Goal: Task Accomplishment & Management: Manage account settings

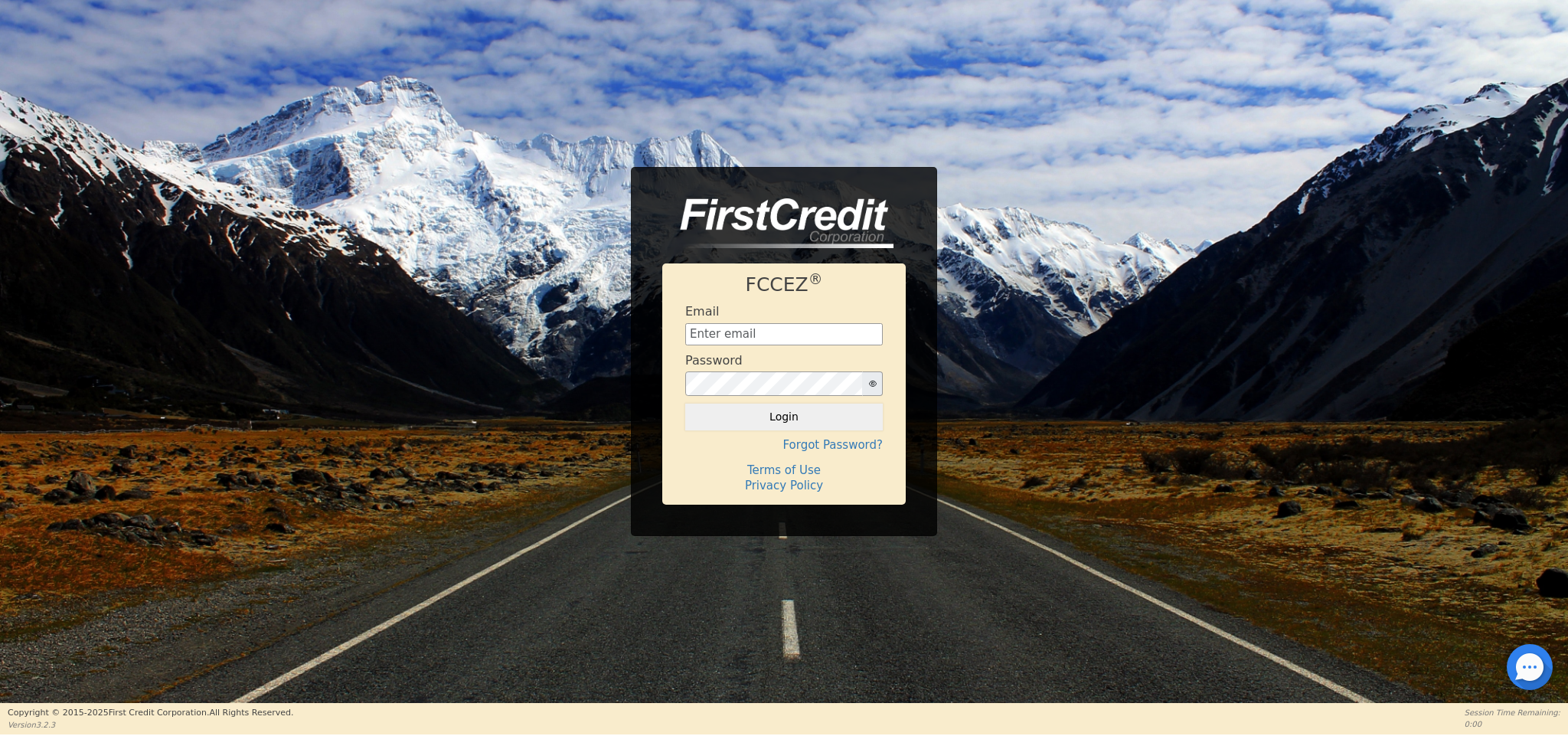
click at [724, 343] on input "text" at bounding box center [784, 335] width 197 height 23
type input "[EMAIL_ADDRESS][DOMAIN_NAME]"
click at [726, 410] on button "Login" at bounding box center [784, 416] width 197 height 26
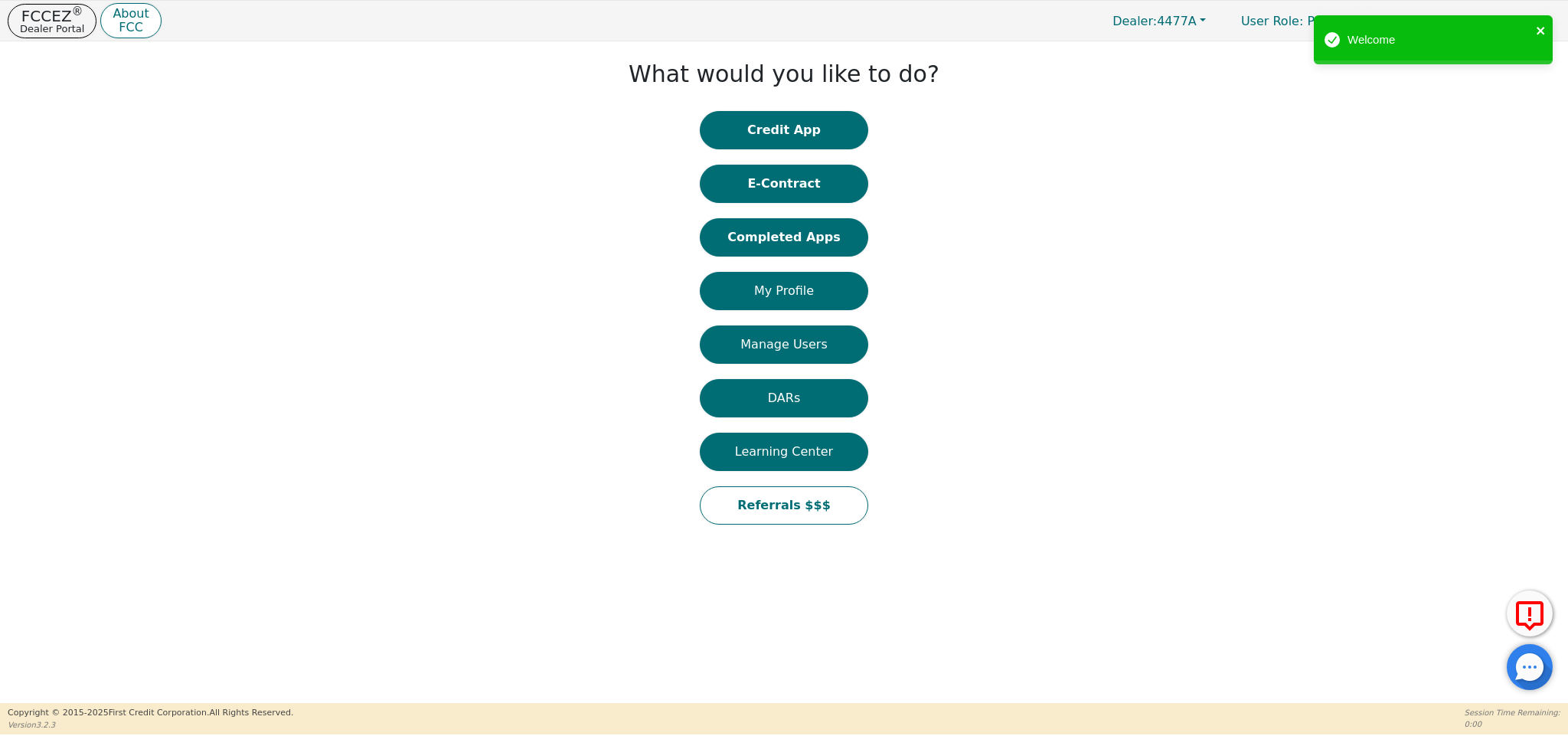
click at [1543, 32] on icon "close" at bounding box center [1540, 30] width 8 height 8
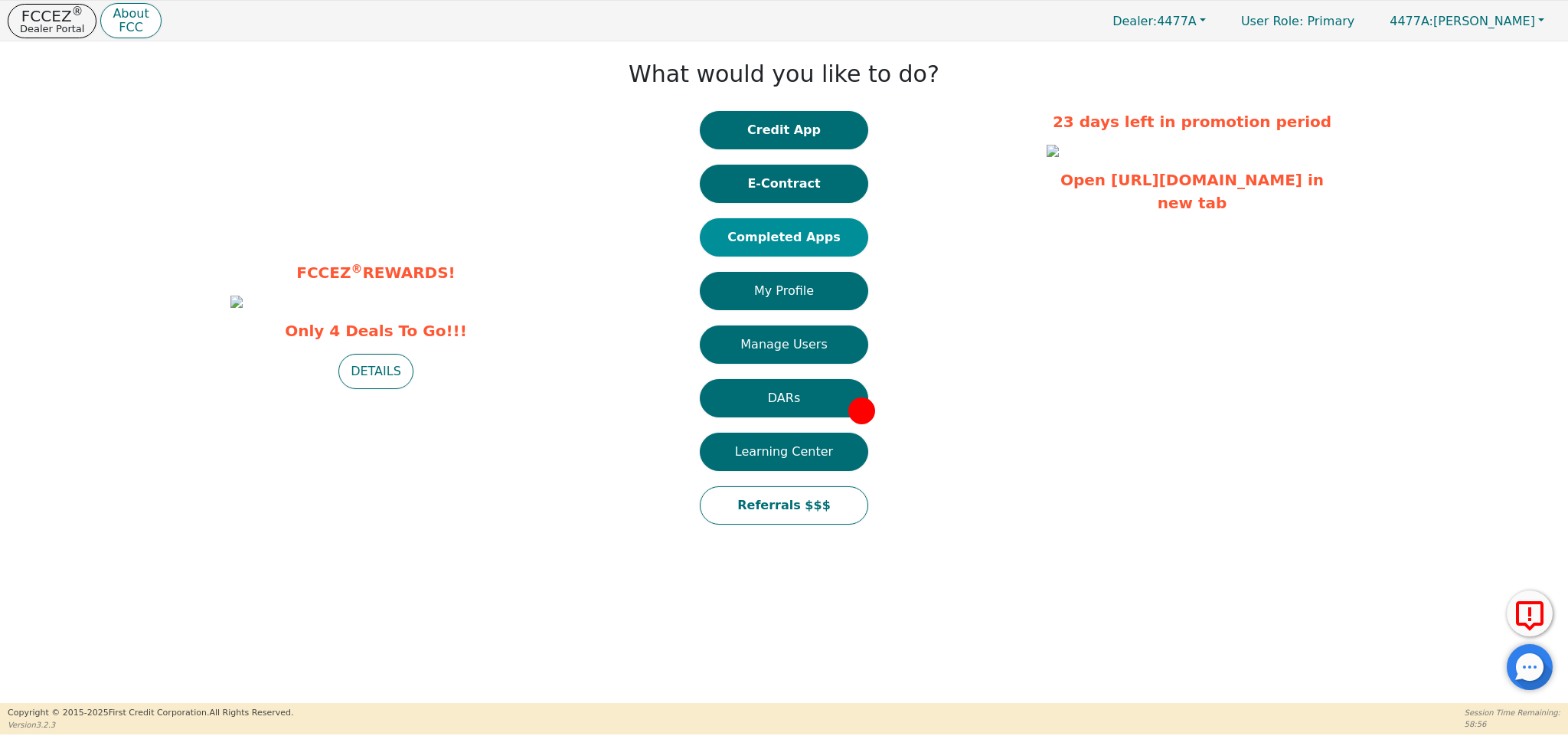
click at [810, 225] on button "Completed Apps" at bounding box center [784, 237] width 169 height 38
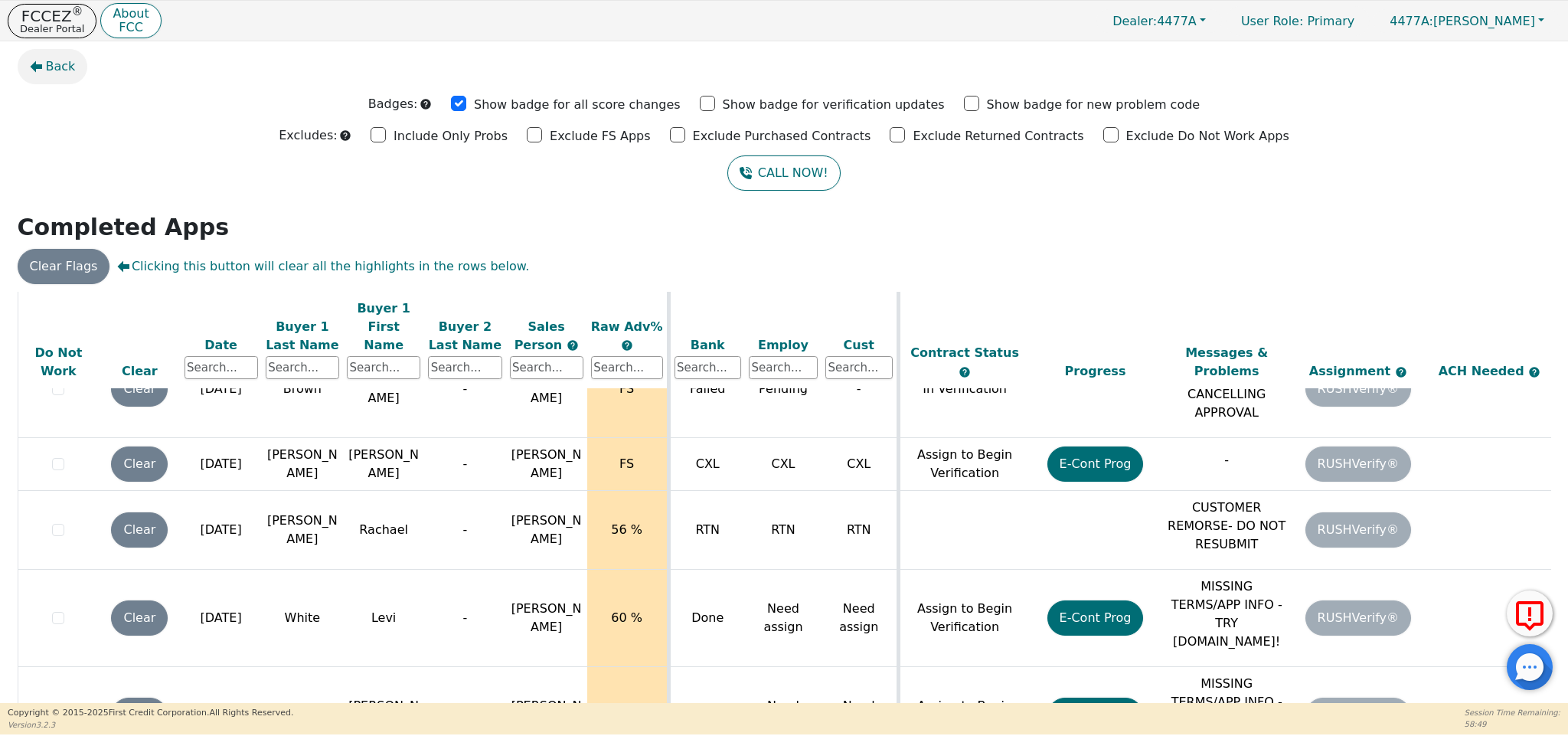
click at [44, 72] on button "Back" at bounding box center [52, 66] width 70 height 36
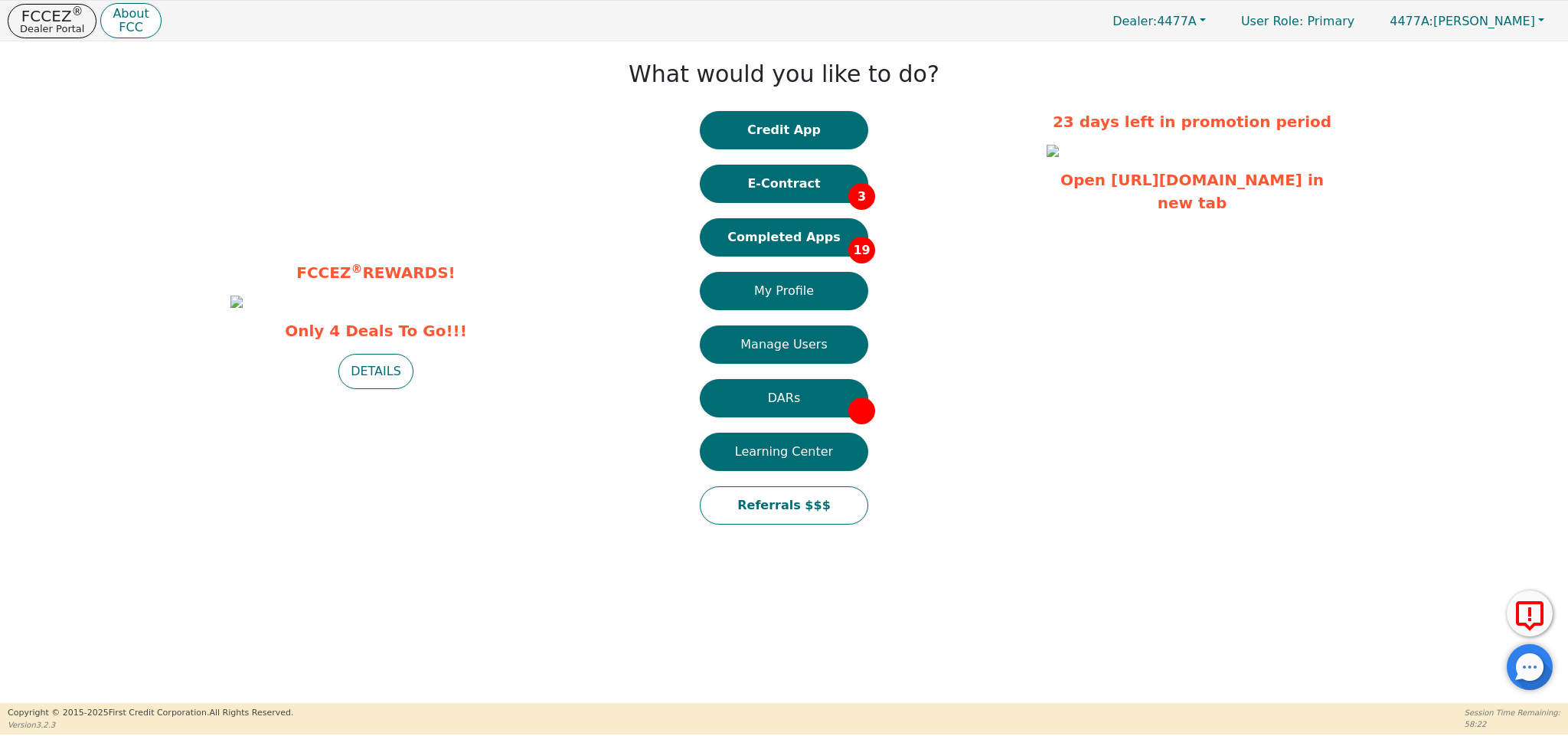
drag, startPoint x: 814, startPoint y: 354, endPoint x: 816, endPoint y: 361, distance: 7.3
click at [815, 355] on button "Manage Users" at bounding box center [784, 345] width 169 height 38
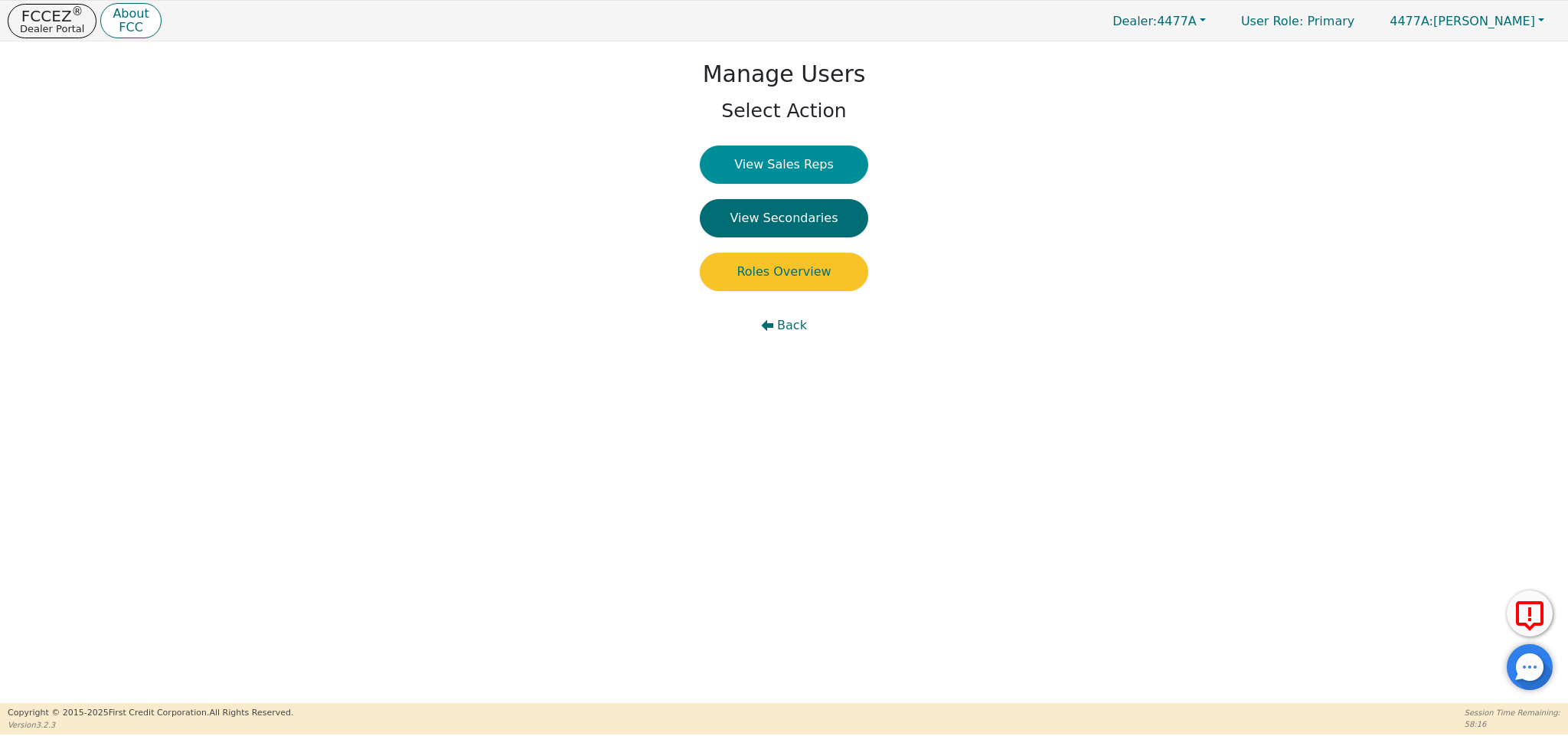
click at [787, 169] on button "View Sales Reps" at bounding box center [784, 164] width 169 height 38
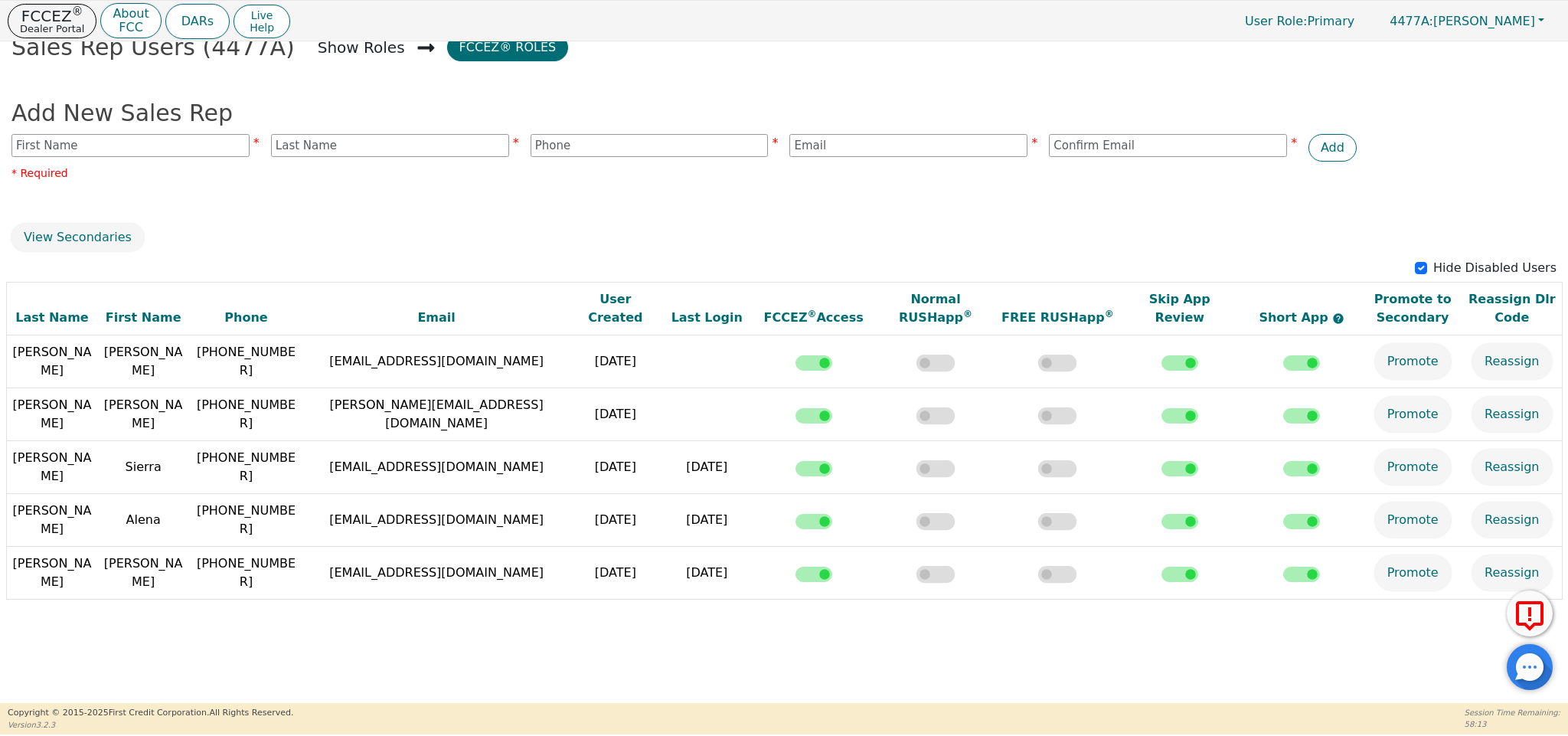
scroll to position [151, 0]
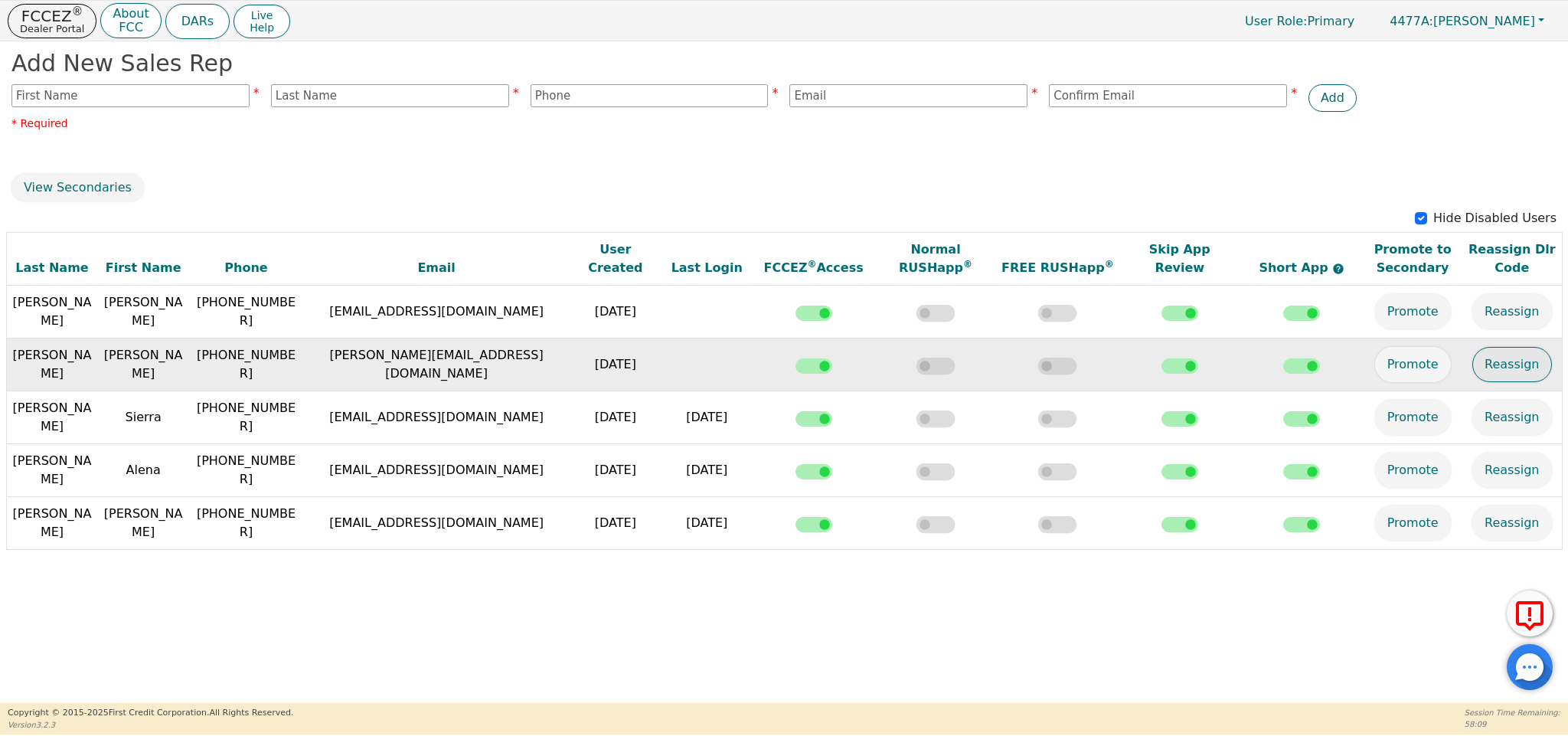
click at [1499, 366] on button "Reassign" at bounding box center [1512, 364] width 79 height 36
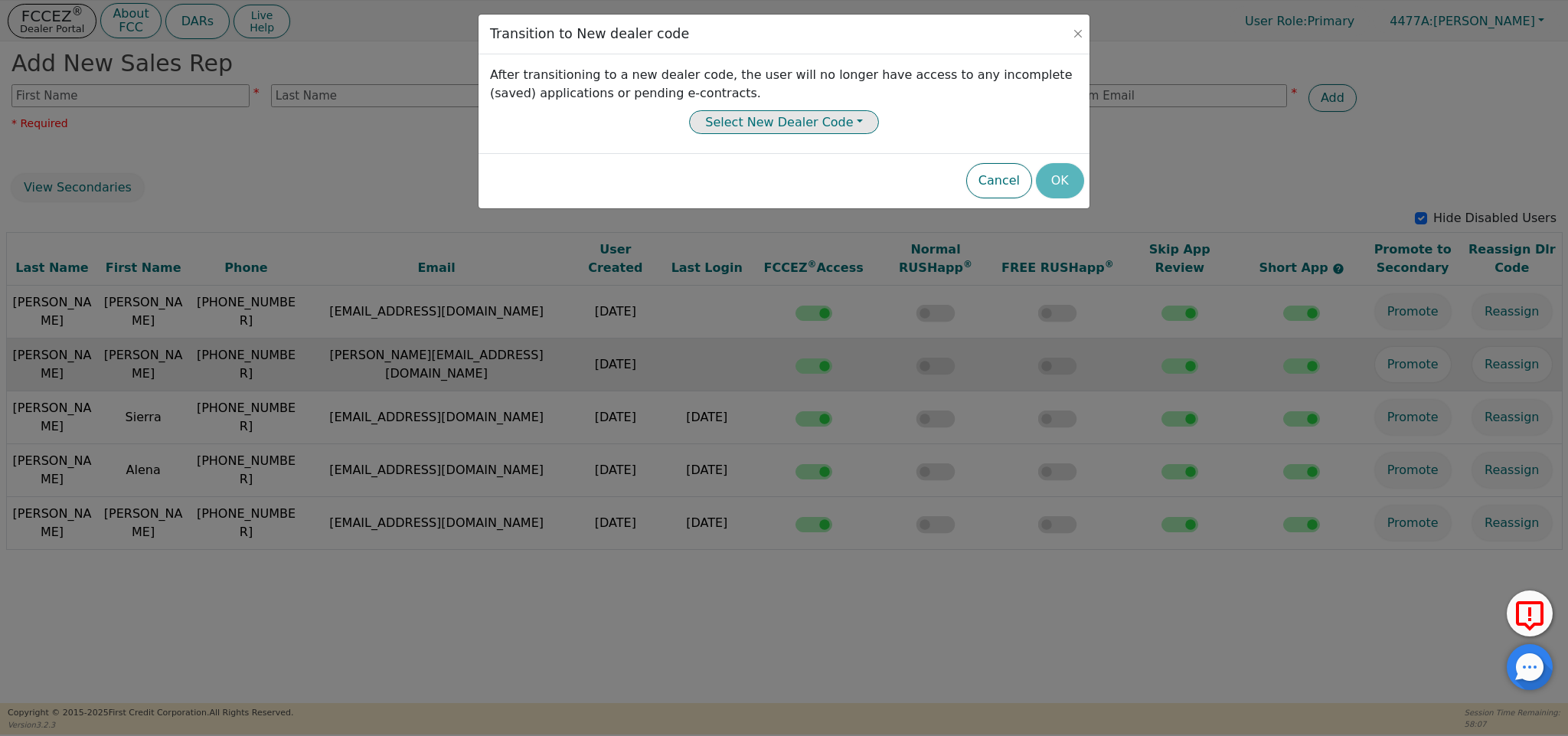
click at [794, 116] on button "Select New Dealer Code" at bounding box center [784, 122] width 189 height 23
click at [1010, 191] on button "Cancel" at bounding box center [999, 181] width 66 height 36
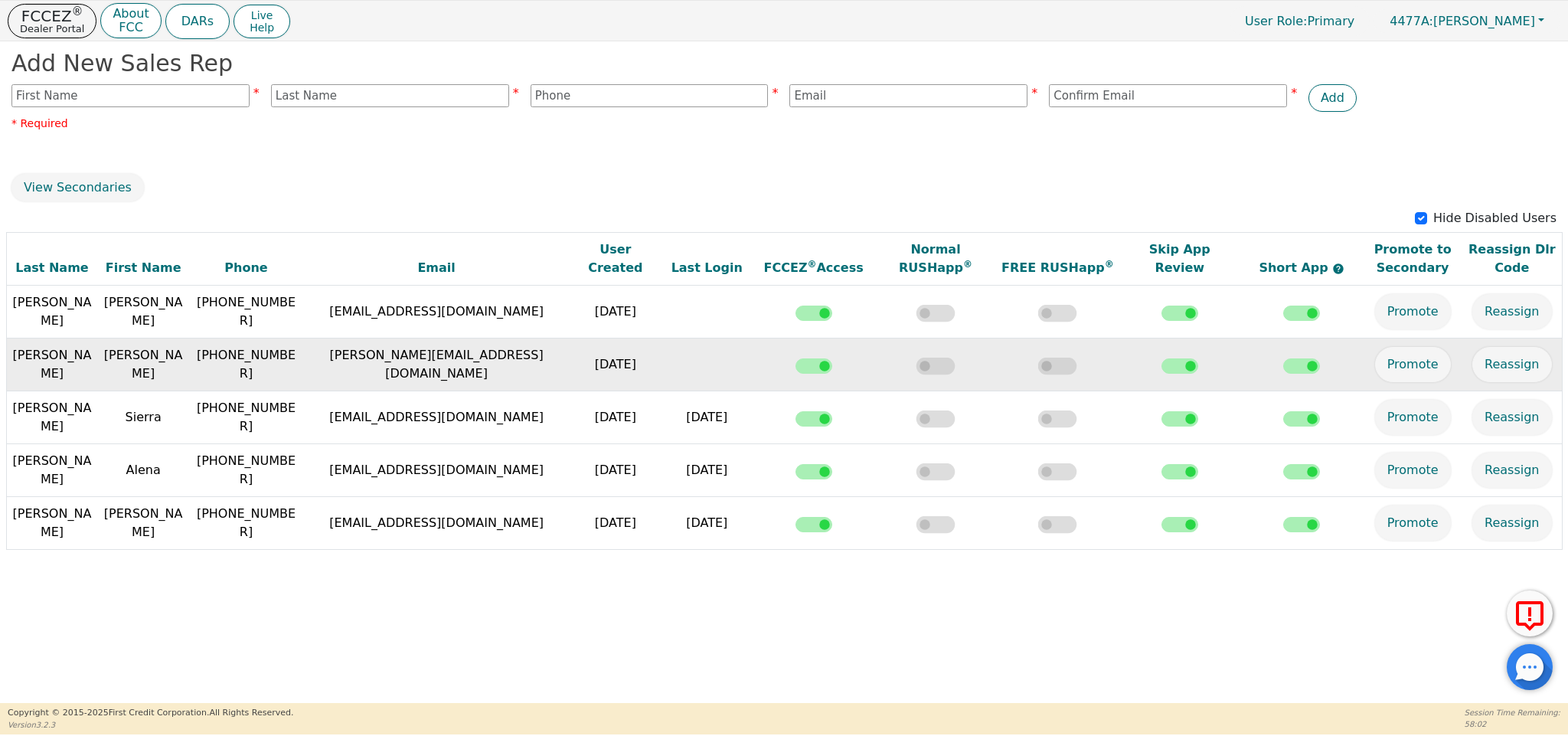
click at [154, 355] on td "[PERSON_NAME]" at bounding box center [142, 365] width 91 height 53
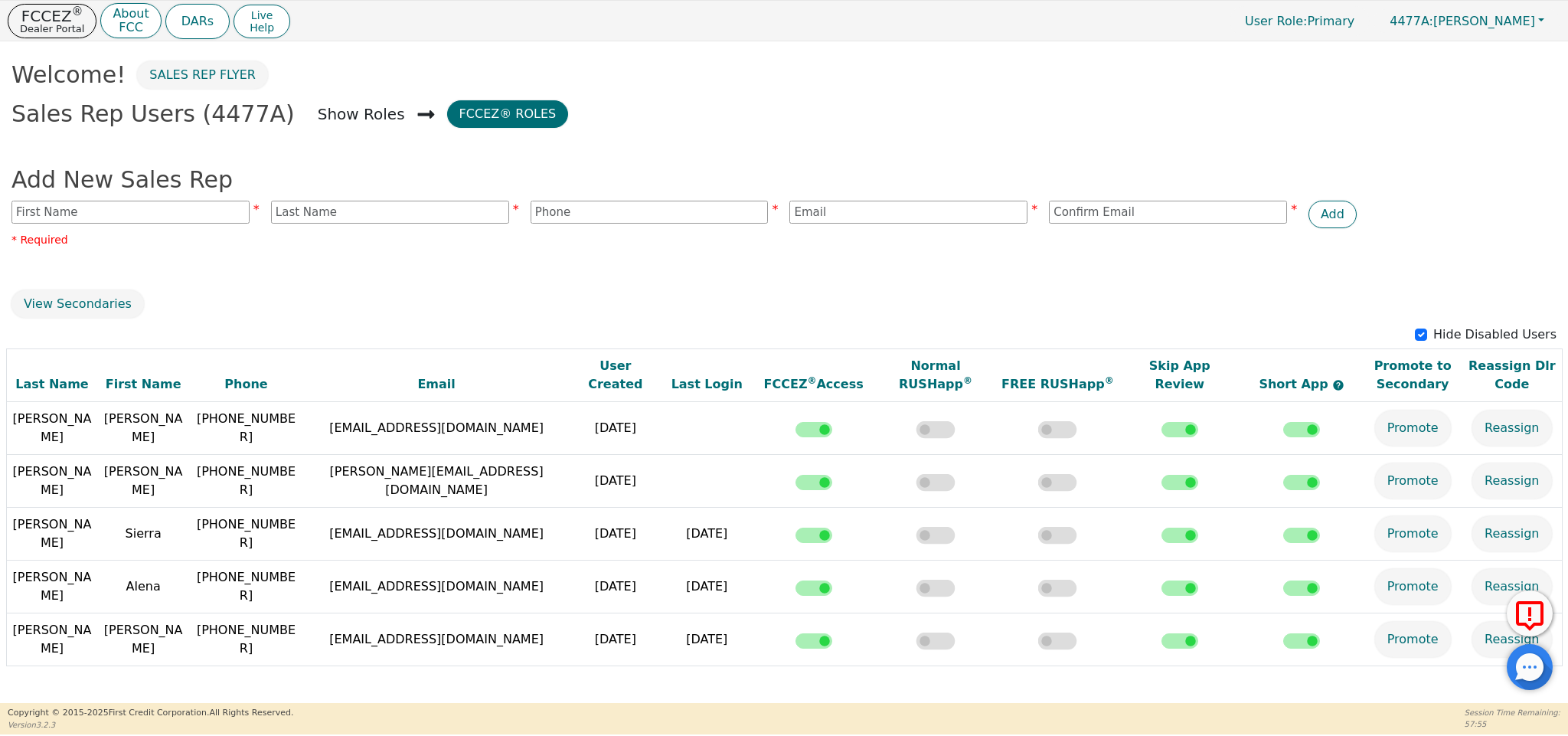
scroll to position [0, 0]
